Goal: Information Seeking & Learning: Check status

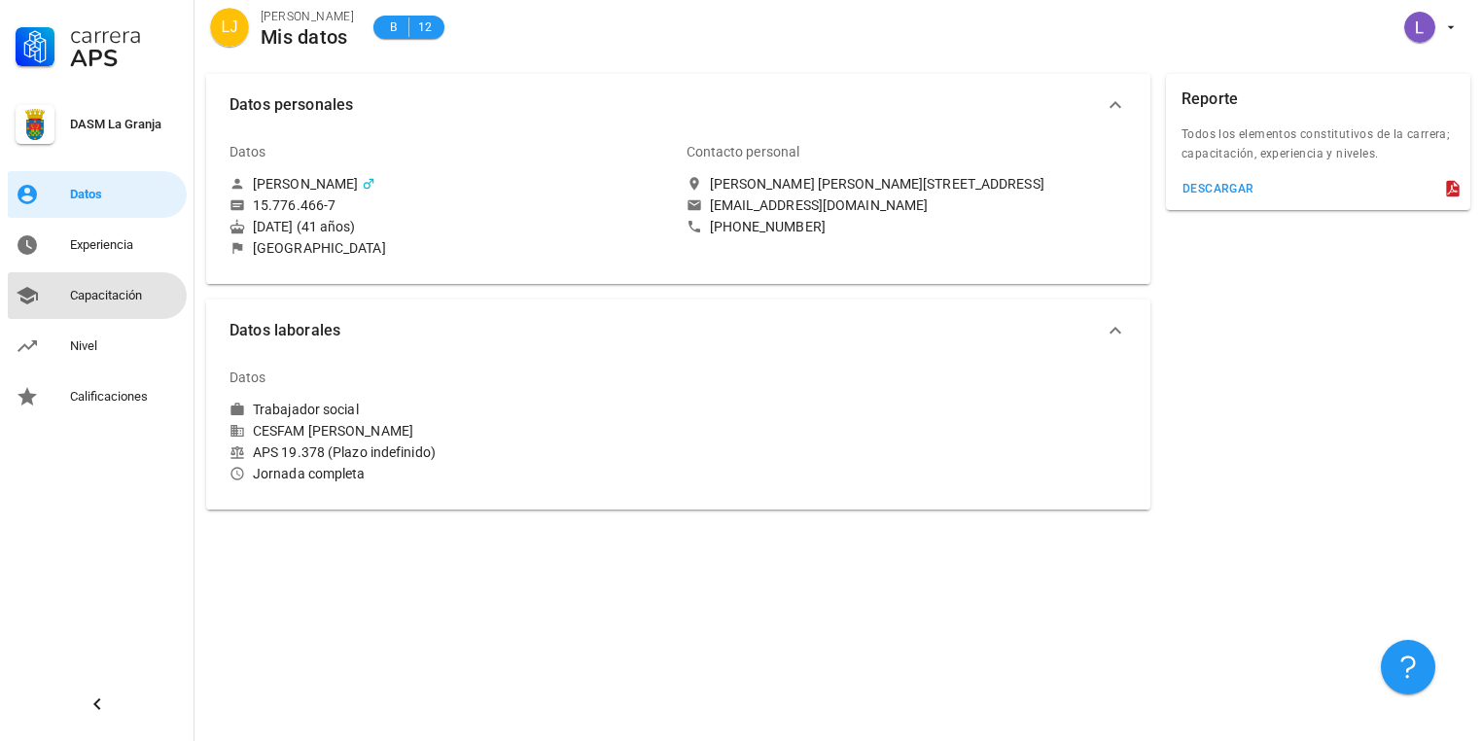
click at [99, 293] on div "Capacitación" at bounding box center [124, 296] width 109 height 16
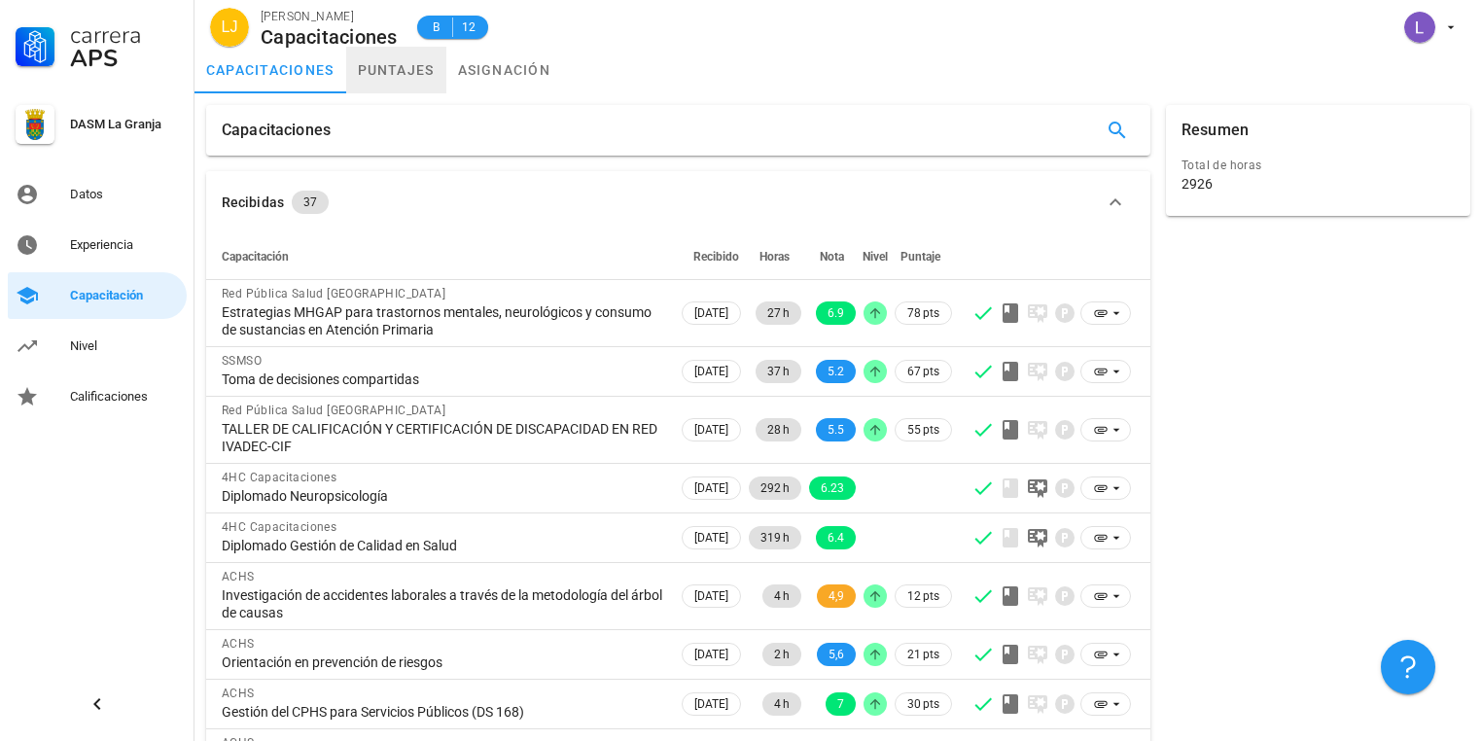
click at [414, 73] on link "puntajes" at bounding box center [396, 70] width 100 height 47
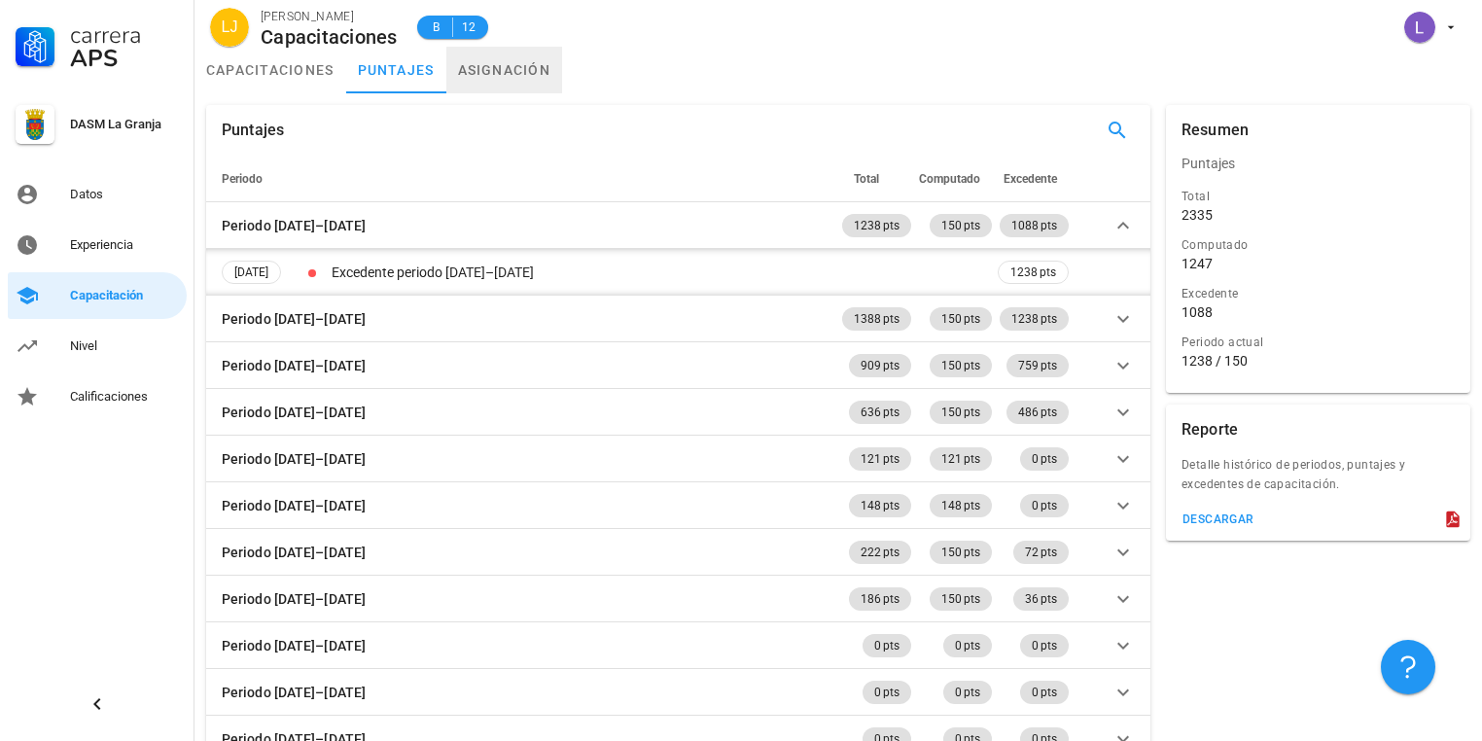
click at [525, 76] on link "asignación" at bounding box center [504, 70] width 117 height 47
